Goal: Information Seeking & Learning: Learn about a topic

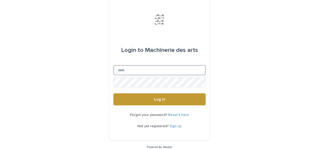
click at [119, 71] on input "Email" at bounding box center [159, 70] width 92 height 10
type input "**********"
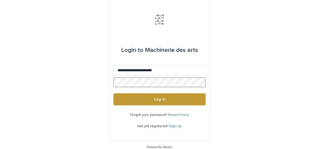
click at [113, 93] on button "Log in" at bounding box center [159, 99] width 92 height 12
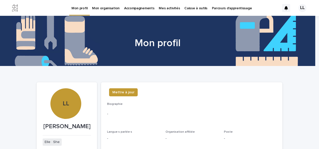
click at [191, 8] on p "Caisse à outils" at bounding box center [195, 5] width 23 height 11
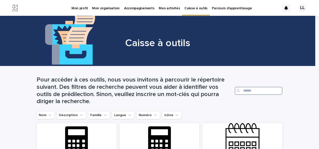
click at [253, 88] on input "Search" at bounding box center [259, 91] width 48 height 8
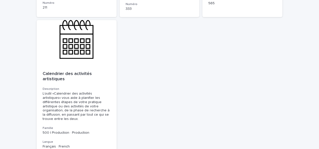
scroll to position [254, 0]
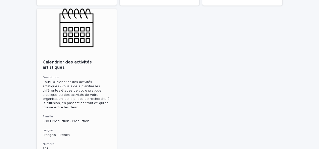
type input "**********"
click at [73, 63] on p "Calendrier des activités artistiques" at bounding box center [77, 65] width 68 height 11
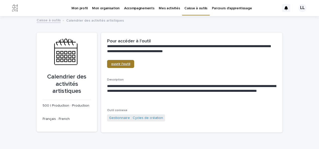
click at [120, 64] on span "ouvrir l'outil" at bounding box center [120, 64] width 19 height 4
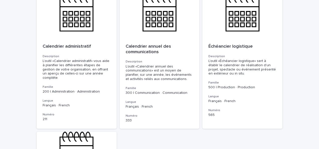
scroll to position [131, 0]
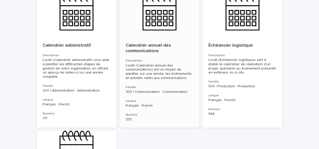
click at [153, 47] on p "Calendrier annuel des communications" at bounding box center [160, 48] width 68 height 11
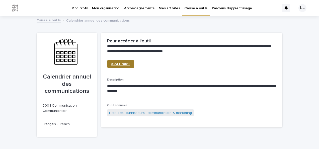
click at [116, 62] on span "ouvrir l'outil" at bounding box center [120, 64] width 19 height 4
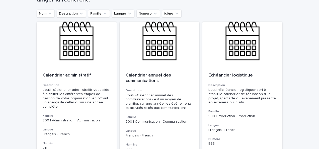
scroll to position [112, 0]
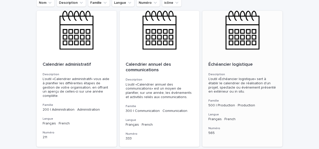
click at [221, 63] on p "Échéancier logistique" at bounding box center [242, 65] width 68 height 6
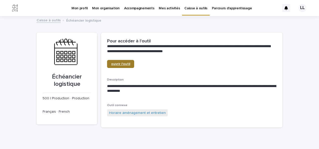
click at [119, 63] on span "ouvrir l'outil" at bounding box center [120, 64] width 19 height 4
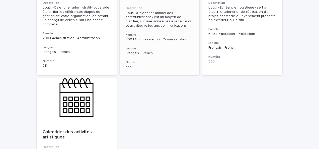
scroll to position [117, 0]
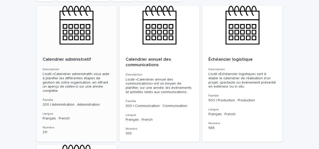
click at [64, 57] on p "Calendrier administratif" at bounding box center [77, 60] width 68 height 6
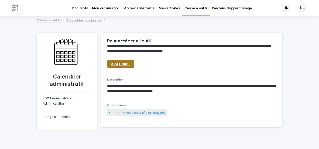
click at [125, 62] on span "ouvrir l'outil" at bounding box center [120, 64] width 19 height 4
click at [44, 20] on link "Caisse à outils" at bounding box center [49, 20] width 24 height 6
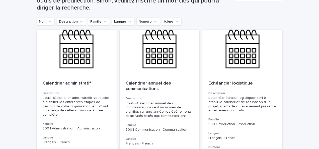
scroll to position [46, 0]
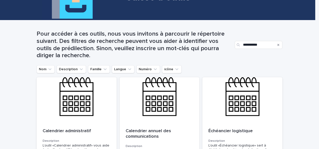
click at [277, 45] on icon "Search" at bounding box center [278, 44] width 2 height 3
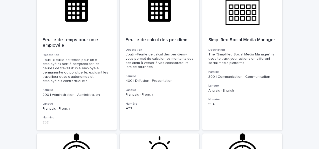
scroll to position [102, 0]
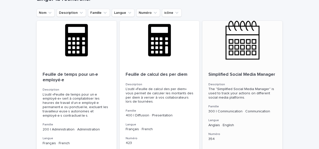
click at [246, 74] on p "Simplified Social Media Manager" at bounding box center [242, 75] width 68 height 6
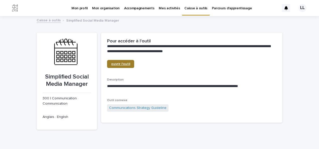
click at [120, 61] on link "ouvrir l'outil" at bounding box center [120, 64] width 27 height 8
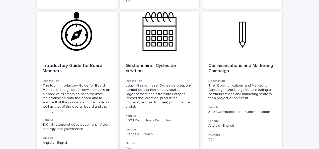
scroll to position [1015, 0]
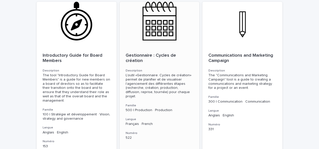
click at [170, 53] on p "Gestionnaire : Cycles de création" at bounding box center [160, 58] width 68 height 11
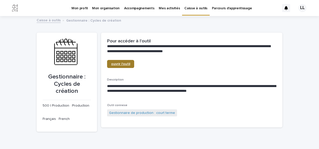
click at [121, 61] on link "ouvrir l'outil" at bounding box center [120, 64] width 27 height 8
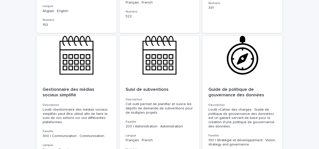
scroll to position [1137, 0]
click at [95, 87] on p "Gestionnaire des médias sociaux simplifié" at bounding box center [77, 92] width 68 height 11
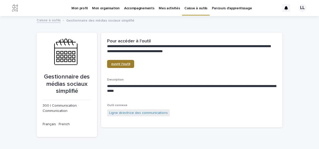
click at [124, 62] on span "ouvrir l'outil" at bounding box center [120, 64] width 19 height 4
click at [41, 21] on link "Caisse à outils" at bounding box center [49, 20] width 24 height 6
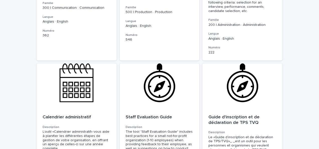
scroll to position [1794, 0]
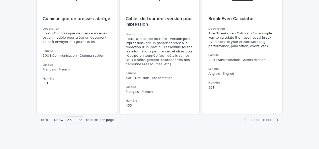
drag, startPoint x: 266, startPoint y: 101, endPoint x: 292, endPoint y: 100, distance: 26.4
click at [266, 118] on span "Next" at bounding box center [268, 120] width 11 height 4
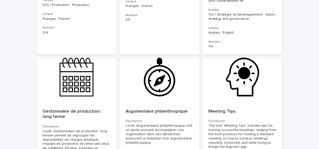
scroll to position [674, 0]
click at [85, 109] on p "Gestionnaire de production : long terme" at bounding box center [77, 114] width 68 height 11
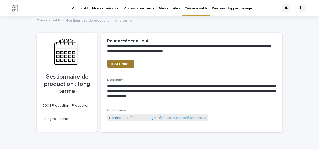
click at [125, 66] on link "ouvrir l'outil" at bounding box center [120, 64] width 27 height 8
click at [42, 19] on link "Caisse à outils" at bounding box center [49, 20] width 24 height 6
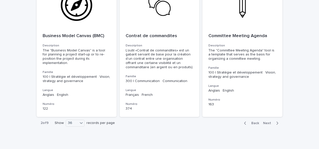
scroll to position [1780, 0]
click at [269, 121] on span "Next" at bounding box center [268, 123] width 11 height 4
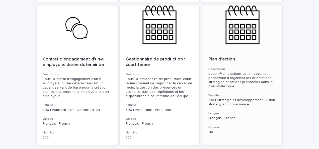
scroll to position [726, 0]
